Goal: Task Accomplishment & Management: Use online tool/utility

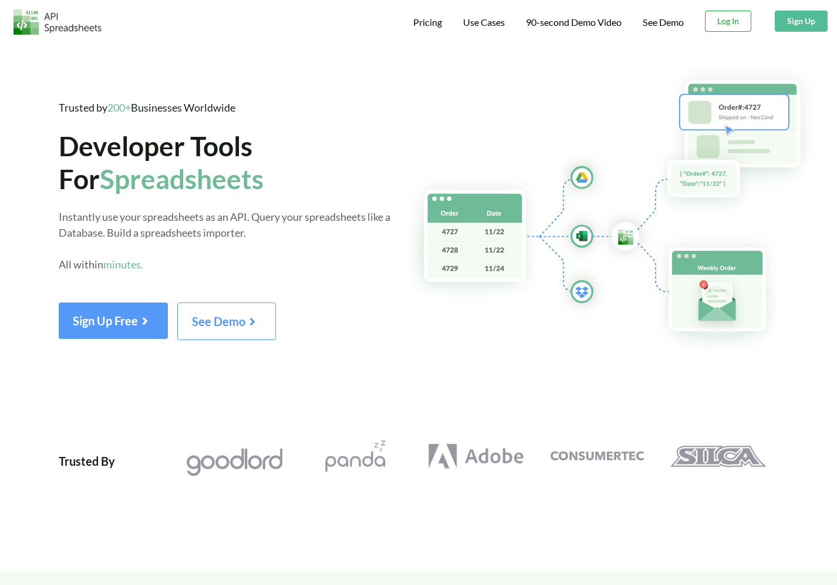
click at [744, 15] on button "Log In" at bounding box center [728, 21] width 46 height 21
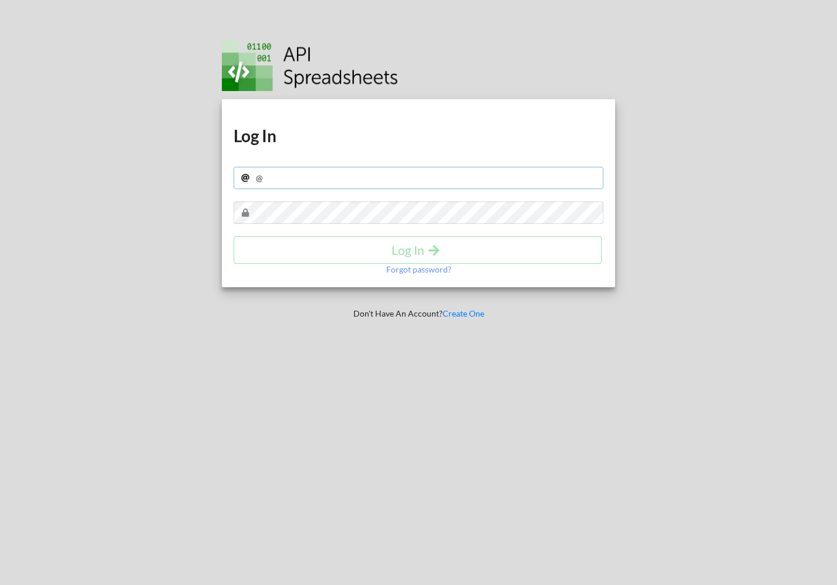
click at [282, 185] on input "@" at bounding box center [419, 178] width 370 height 22
type input "@@@"
type input "@"
paste input "[PERSON_NAME][EMAIL_ADDRESS][PERSON_NAME][DOMAIN_NAME]"
type input "[PERSON_NAME][EMAIL_ADDRESS][PERSON_NAME][DOMAIN_NAME]"
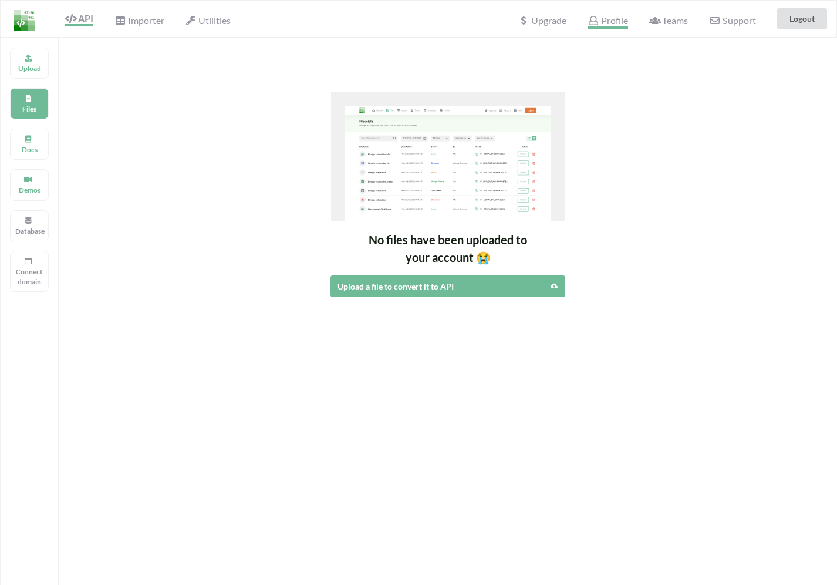
click at [607, 21] on span "Profile" at bounding box center [608, 22] width 40 height 14
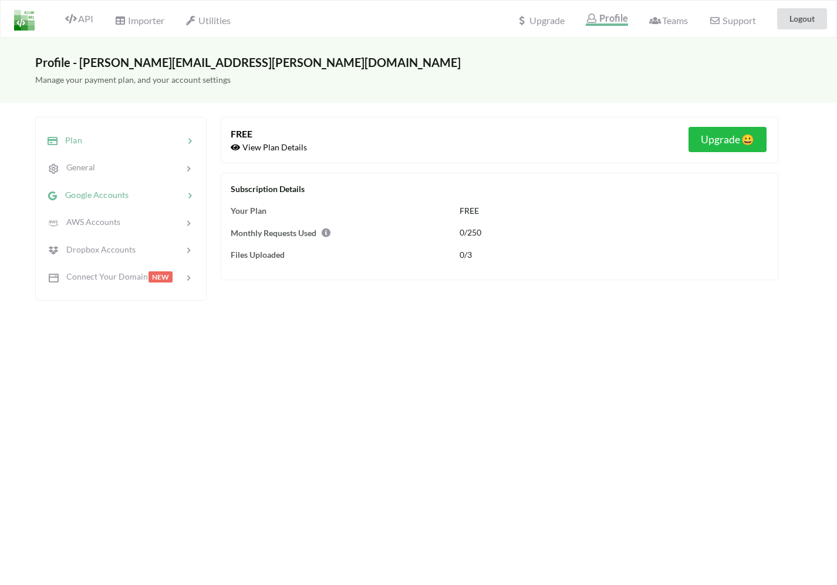
click at [126, 194] on span "Google Accounts" at bounding box center [93, 195] width 70 height 10
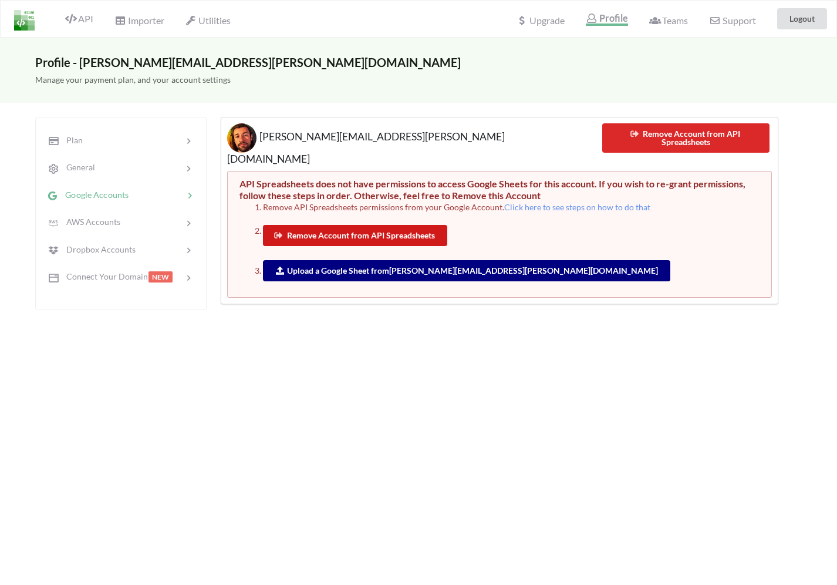
click at [368, 225] on button "Remove Account from API Spreadsheets" at bounding box center [355, 235] width 184 height 21
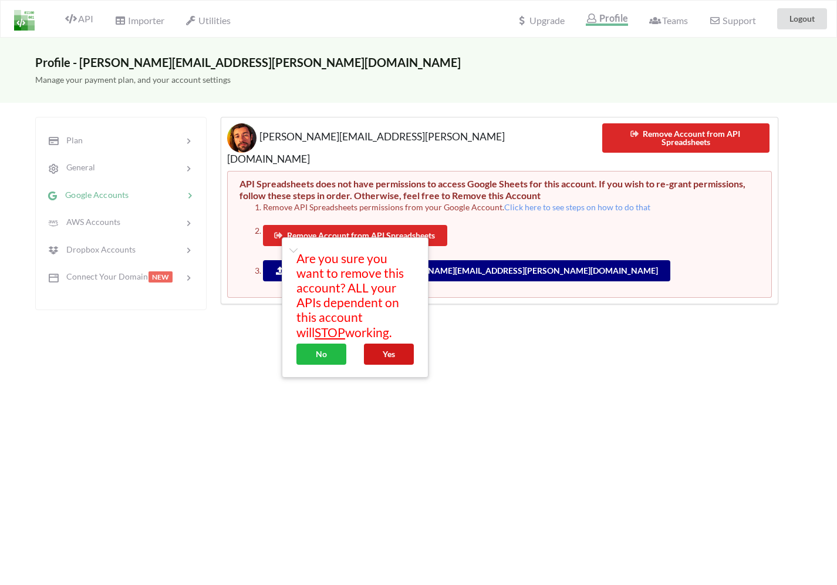
click at [385, 355] on button "Yes" at bounding box center [389, 353] width 50 height 21
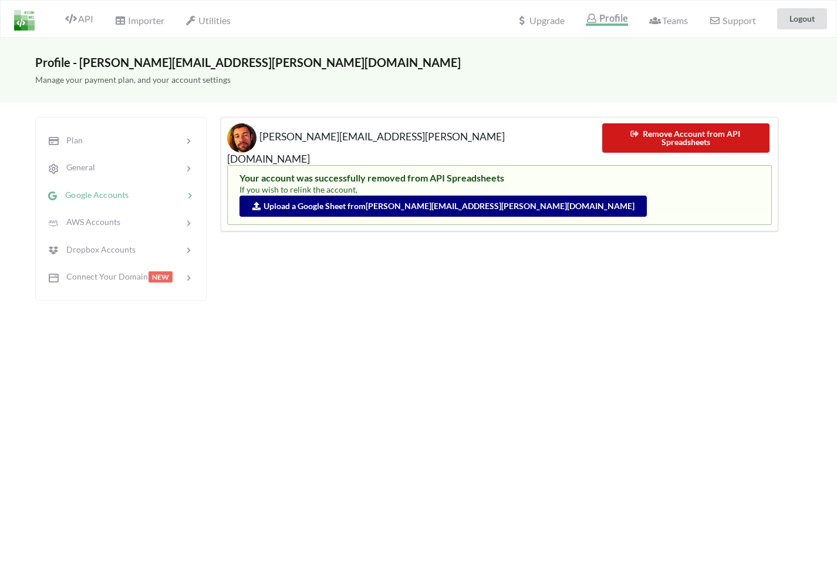
click at [730, 138] on button "Remove Account from API Spreadsheets" at bounding box center [686, 137] width 168 height 29
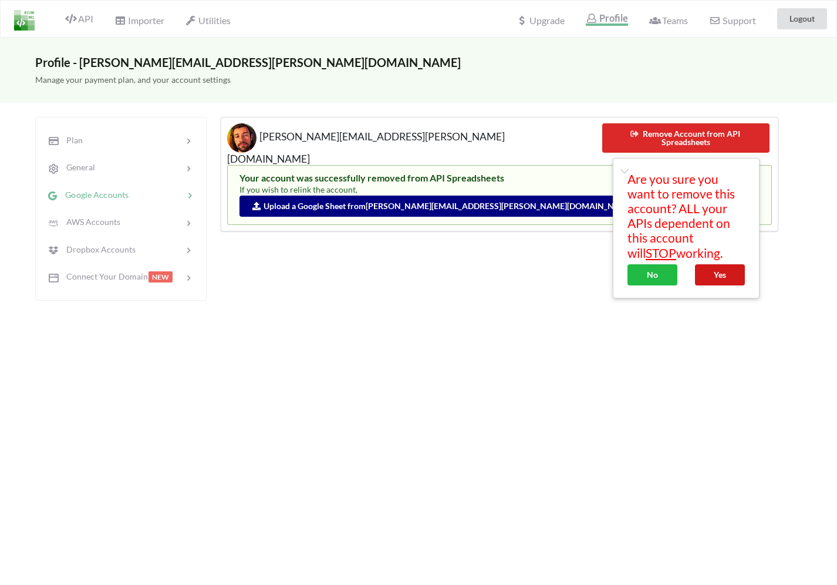
click at [722, 273] on button "Yes" at bounding box center [720, 274] width 50 height 21
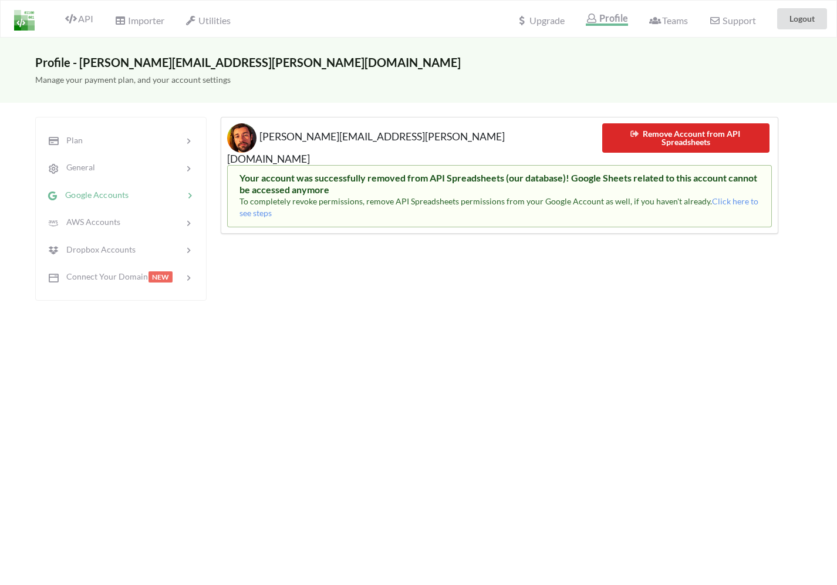
click at [343, 124] on h5 "[PERSON_NAME][EMAIL_ADDRESS][PERSON_NAME][DOMAIN_NAME]" at bounding box center [406, 144] width 358 height 42
click at [70, 21] on icon at bounding box center [70, 18] width 11 height 9
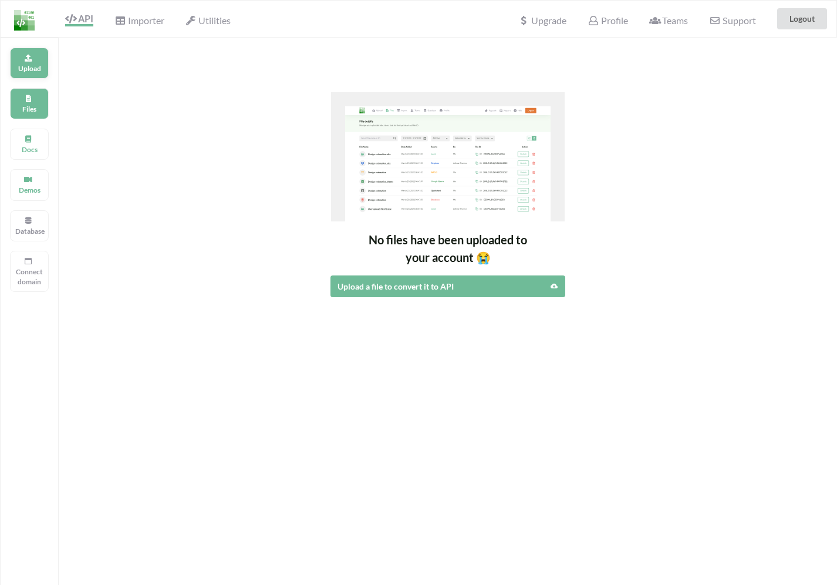
click at [29, 52] on div "Upload" at bounding box center [29, 63] width 39 height 31
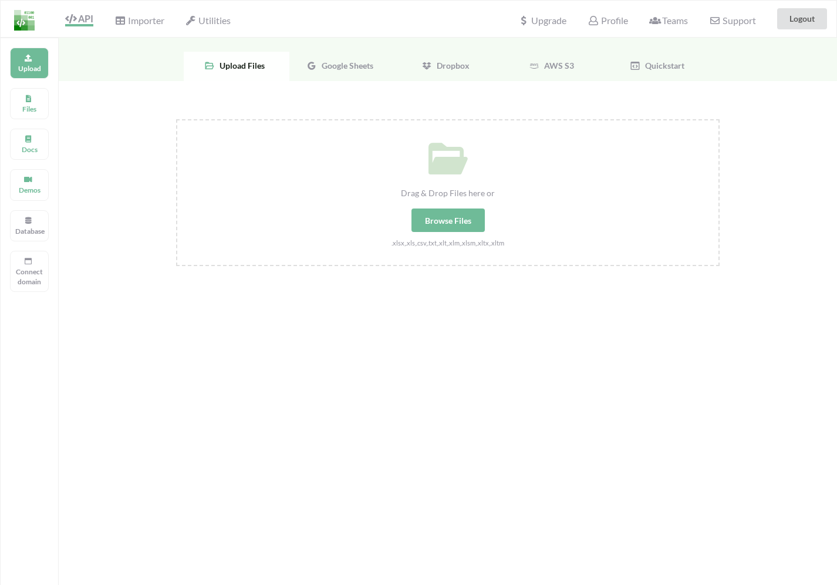
click at [343, 63] on span "Google Sheets" at bounding box center [345, 65] width 56 height 10
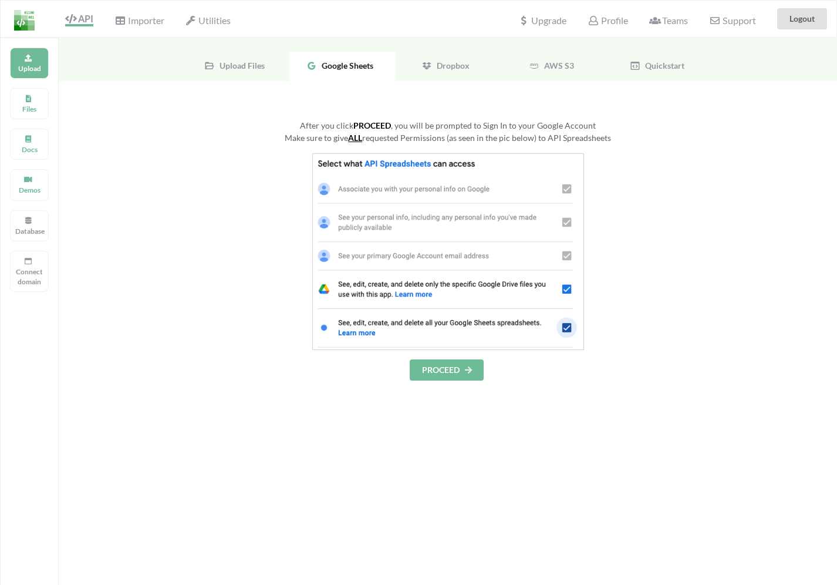
click at [424, 172] on img at bounding box center [448, 251] width 272 height 197
click at [450, 352] on div "After you click PROCEED , you will be prompted to Sign In to your Google Accoun…" at bounding box center [448, 249] width 544 height 261
click at [447, 368] on button "PROCEED" at bounding box center [447, 369] width 74 height 21
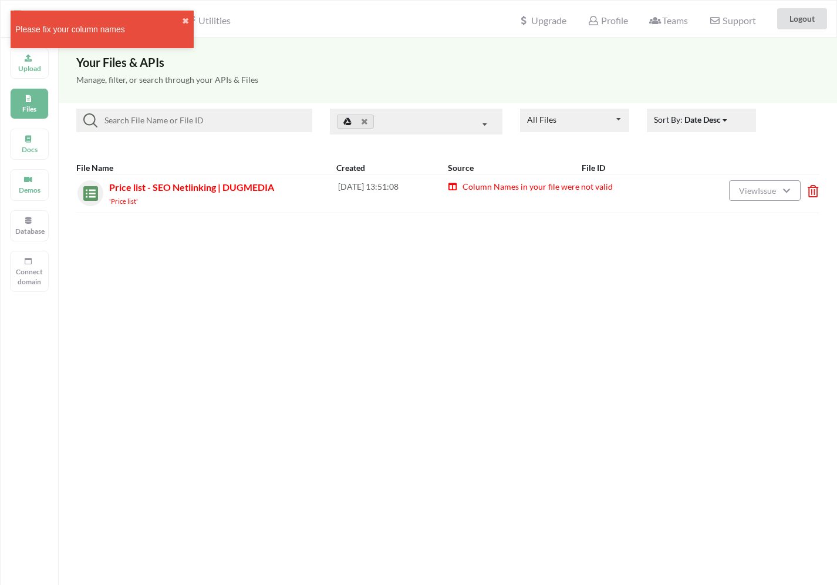
click at [655, 195] on div "Column Names in your file were not valid" at bounding box center [558, 193] width 220 height 26
click at [572, 193] on div "Column Names in your file were not valid" at bounding box center [558, 193] width 220 height 26
click at [569, 188] on span "Column Names in your file were not valid" at bounding box center [536, 186] width 151 height 10
click at [775, 194] on span "View Issue" at bounding box center [759, 191] width 41 height 10
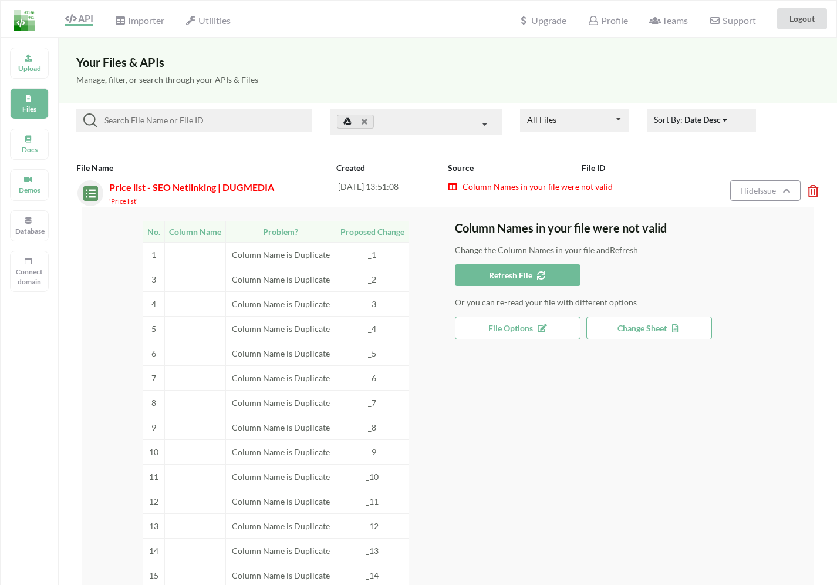
click at [521, 329] on span "File Options" at bounding box center [517, 328] width 58 height 10
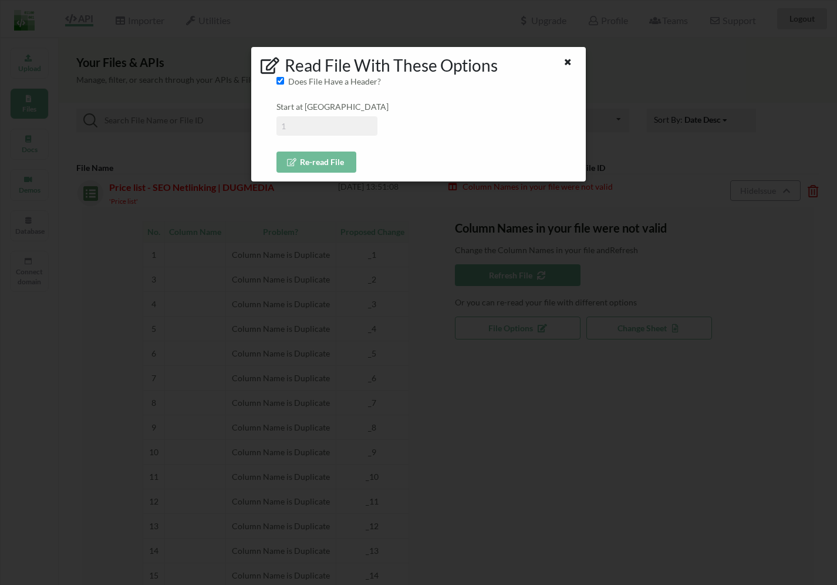
click at [302, 127] on input at bounding box center [327, 125] width 101 height 19
click at [324, 118] on input at bounding box center [327, 125] width 101 height 19
type input "7"
click at [305, 159] on button "Re-read File" at bounding box center [317, 161] width 80 height 21
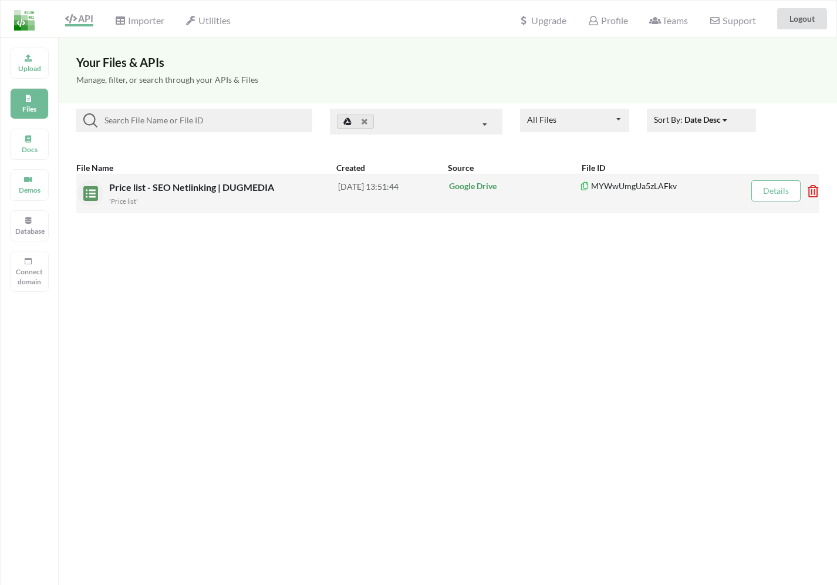
click at [766, 193] on link "Details" at bounding box center [776, 191] width 26 height 10
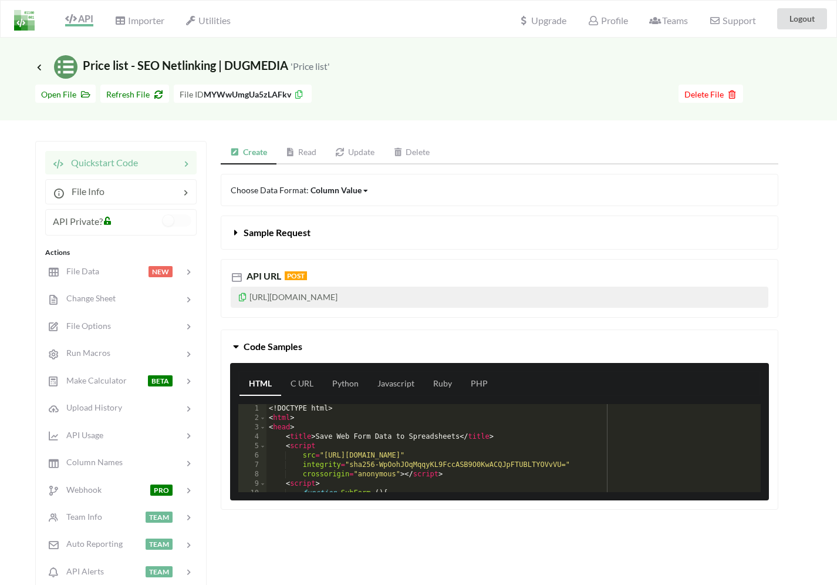
click at [306, 150] on link "Read" at bounding box center [302, 152] width 50 height 23
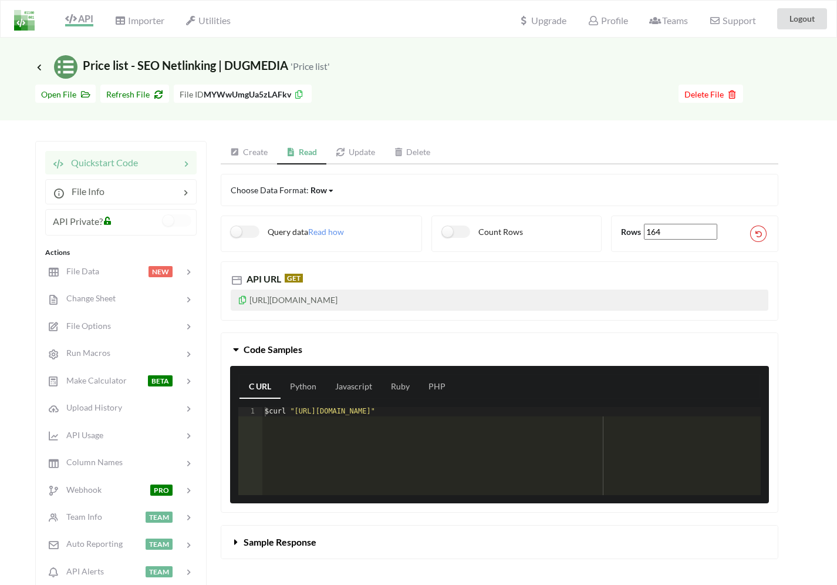
click at [427, 289] on p "https://api.apispreadsheets.com/data/MYWwUmgUa5zLAFkv/" at bounding box center [500, 299] width 538 height 21
click at [426, 298] on p "https://api.apispreadsheets.com/data/MYWwUmgUa5zLAFkv/" at bounding box center [500, 299] width 538 height 21
copy p "https://api.apispreadsheets.com/data/MYWwUmgUa5zLAFkv/"
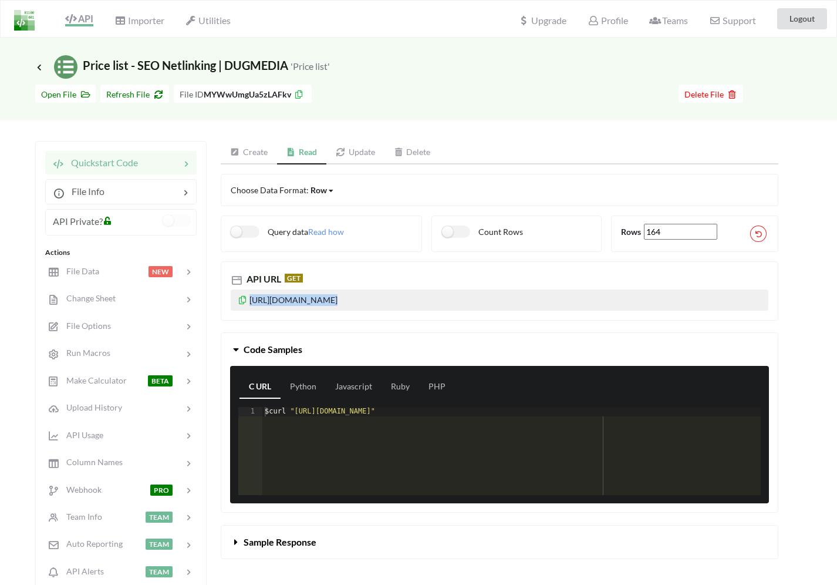
click at [298, 309] on p "https://api.apispreadsheets.com/data/MYWwUmgUa5zLAFkv/" at bounding box center [500, 299] width 538 height 21
click at [245, 298] on icon at bounding box center [243, 298] width 10 height 8
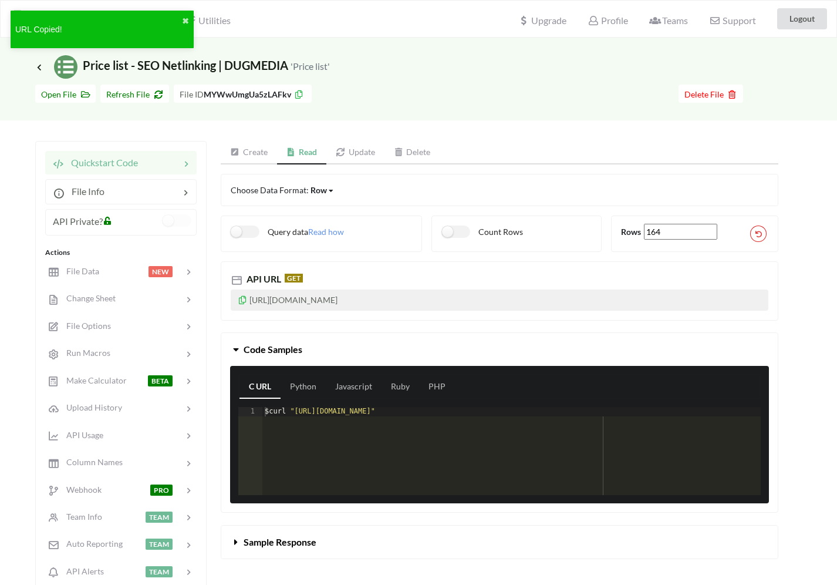
click at [241, 299] on icon at bounding box center [243, 298] width 10 height 8
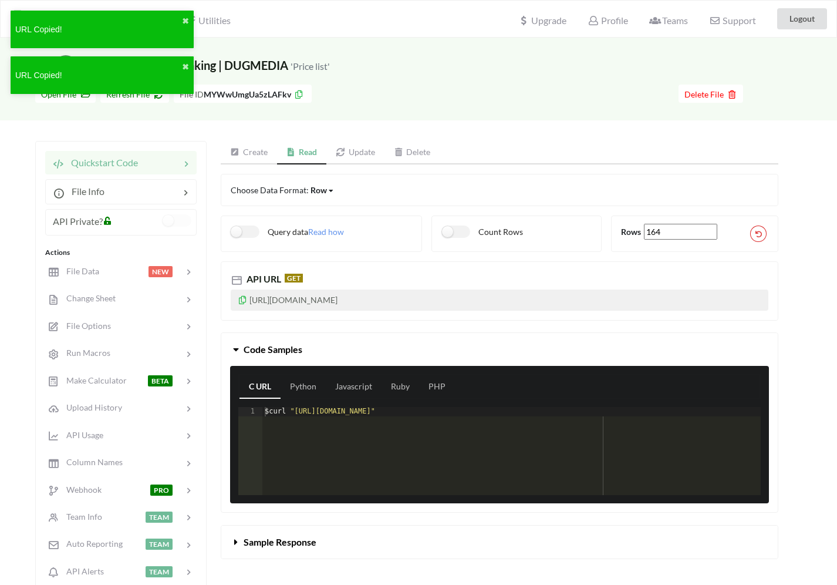
click at [464, 302] on p "https://api.apispreadsheets.com/data/MYWwUmgUa5zLAFkv/" at bounding box center [500, 299] width 538 height 21
click at [488, 302] on p "https://api.apispreadsheets.com/data/MYWwUmgUa5zLAFkv/" at bounding box center [500, 299] width 538 height 21
click at [443, 299] on p "https://api.apispreadsheets.com/data/MYWwUmgUa5zLAFkv/" at bounding box center [500, 299] width 538 height 21
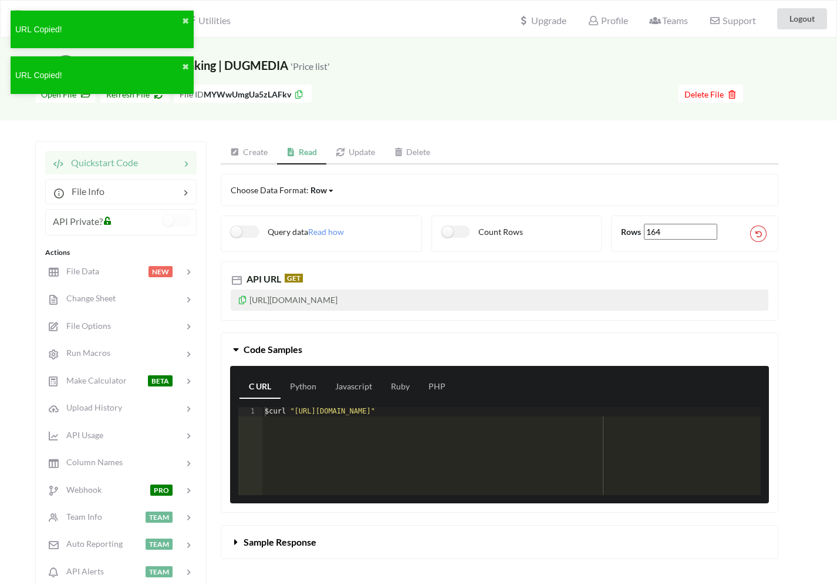
click at [443, 299] on p "https://api.apispreadsheets.com/data/MYWwUmgUa5zLAFkv/" at bounding box center [500, 299] width 538 height 21
copy p "https://api.apispreadsheets.com/data/MYWwUmgUa5zLAFkv/"
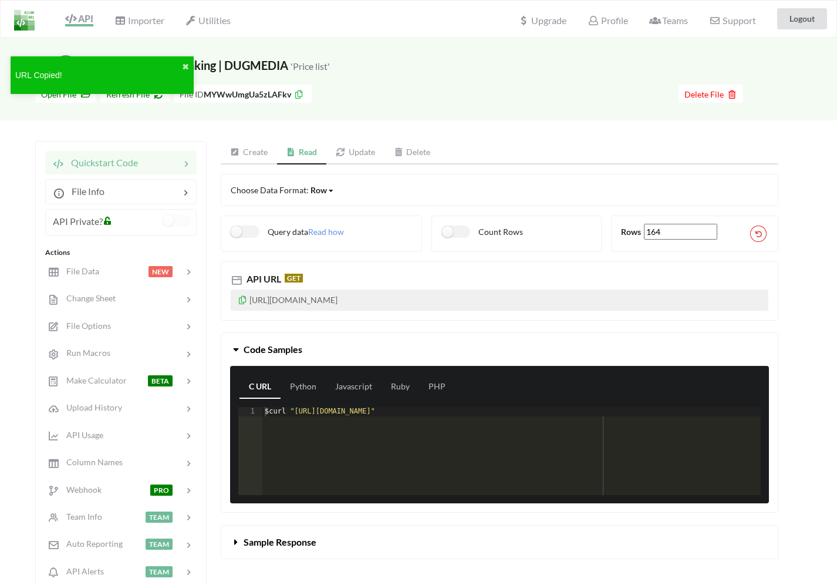
click at [495, 72] on div "Icon Link Price list - SEO Netlinking | DUGMEDIA 'Price list'" at bounding box center [418, 66] width 767 height 23
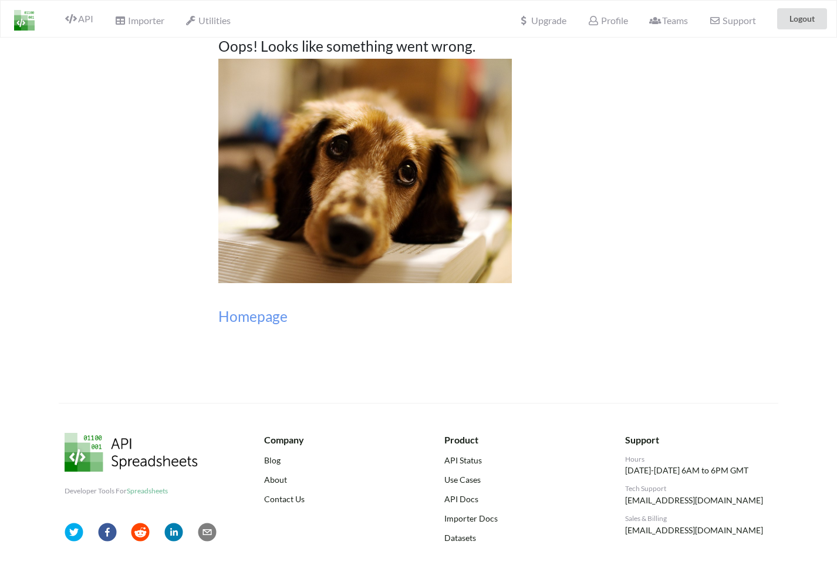
scroll to position [-3, 0]
